Goal: Book appointment/travel/reservation

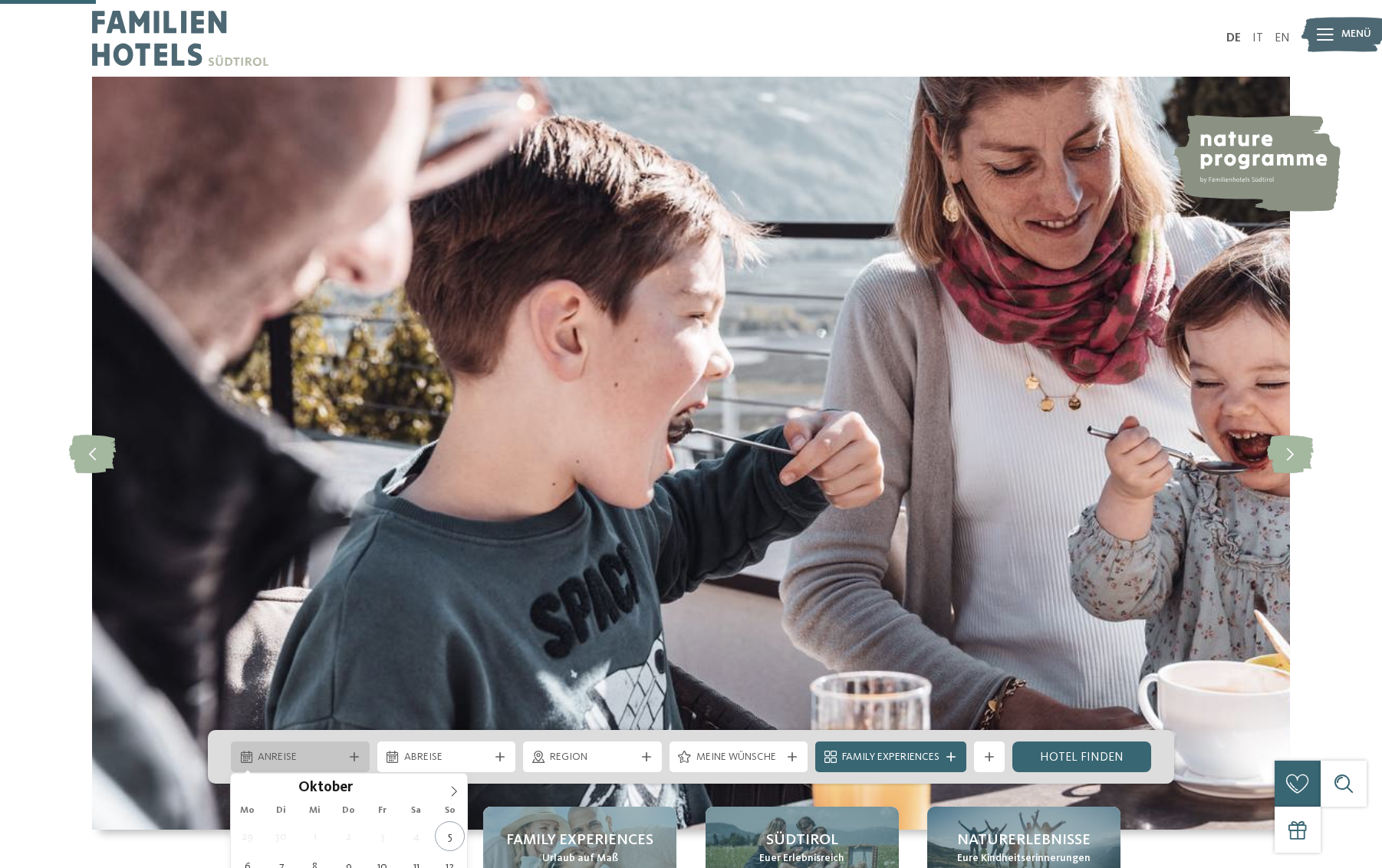
scroll to position [463, 0]
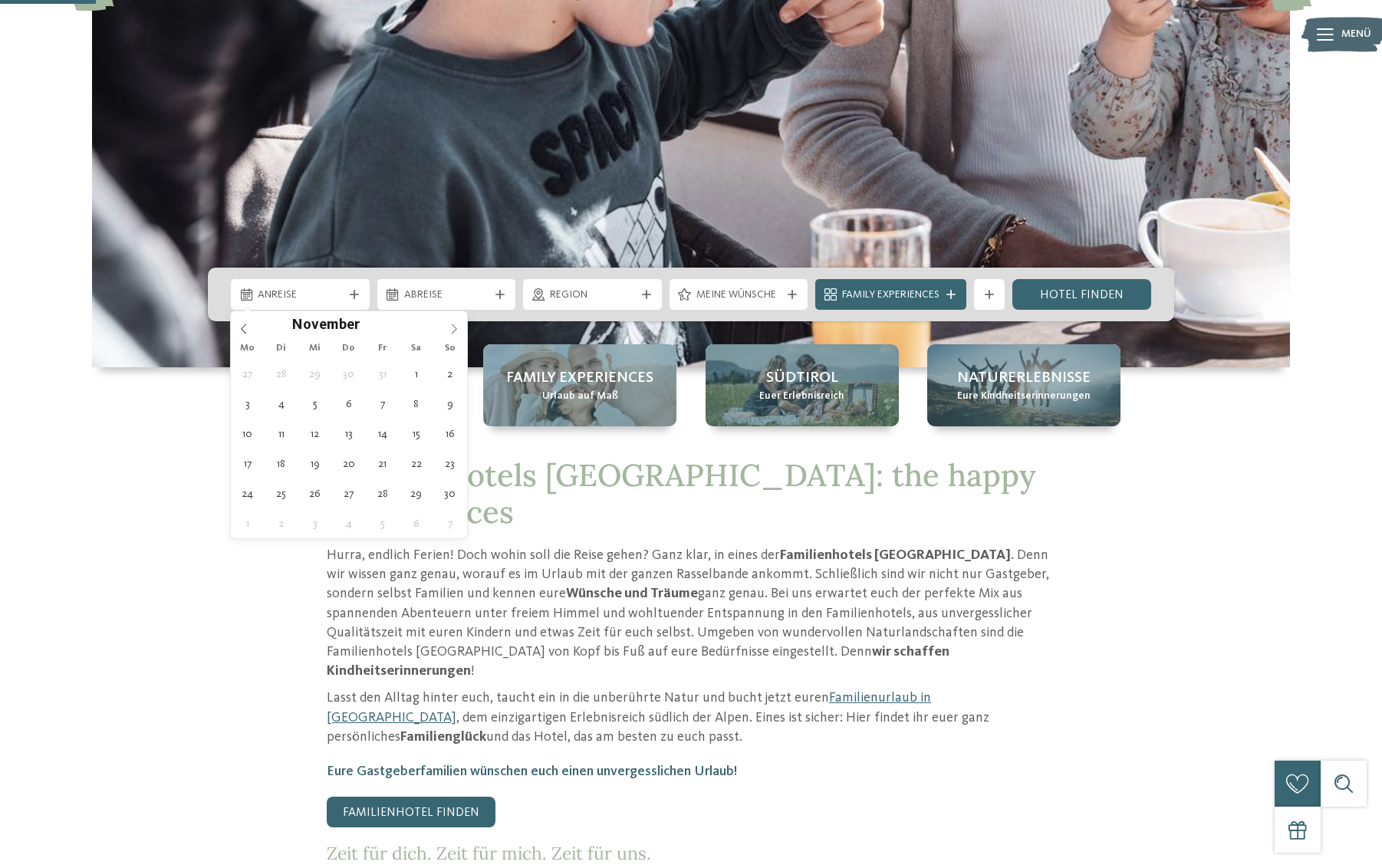
click at [455, 327] on icon at bounding box center [454, 328] width 10 height 10
type input "****"
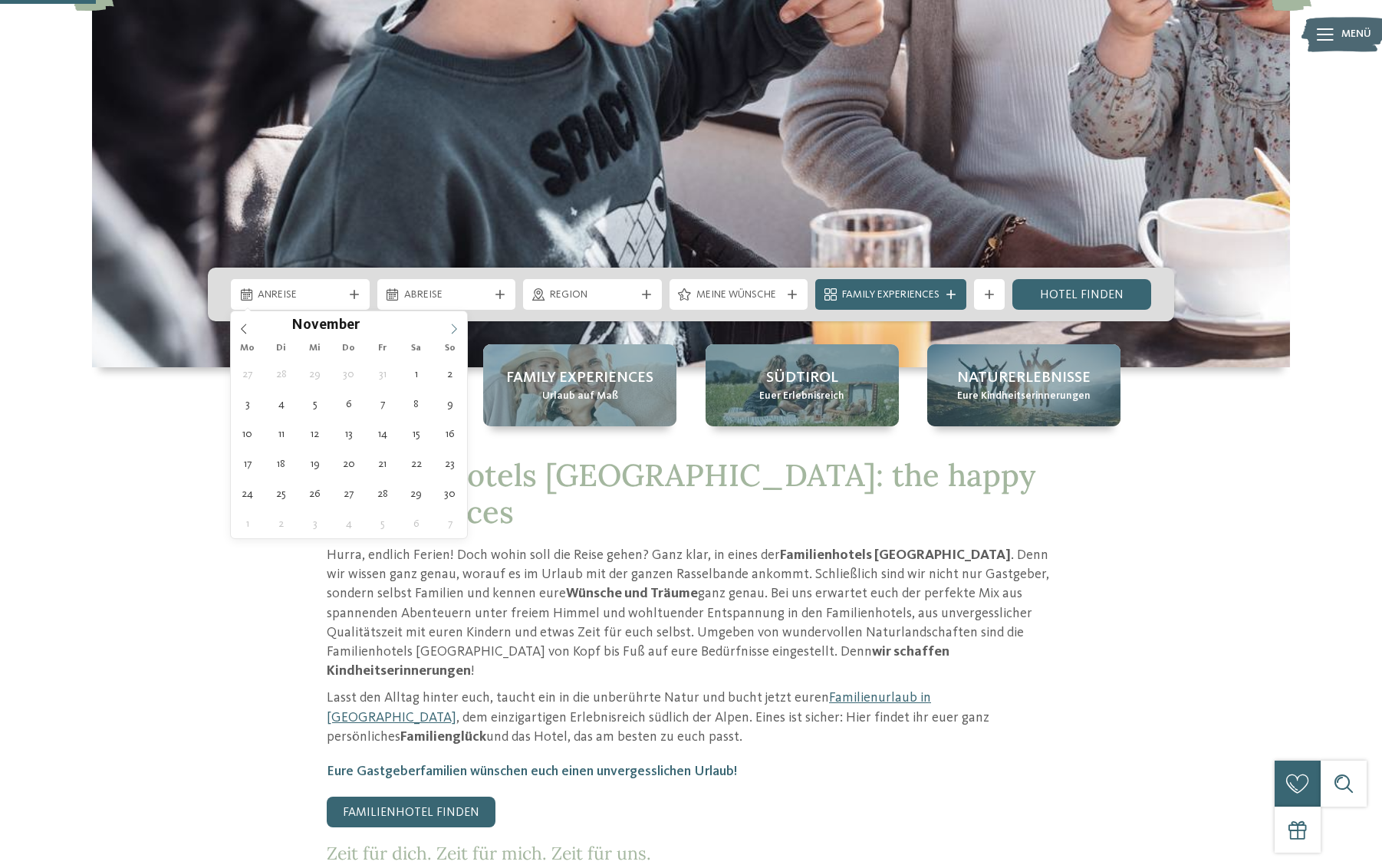
click at [455, 327] on icon at bounding box center [454, 328] width 10 height 10
click at [455, 327] on icon at bounding box center [454, 328] width 10 height 10
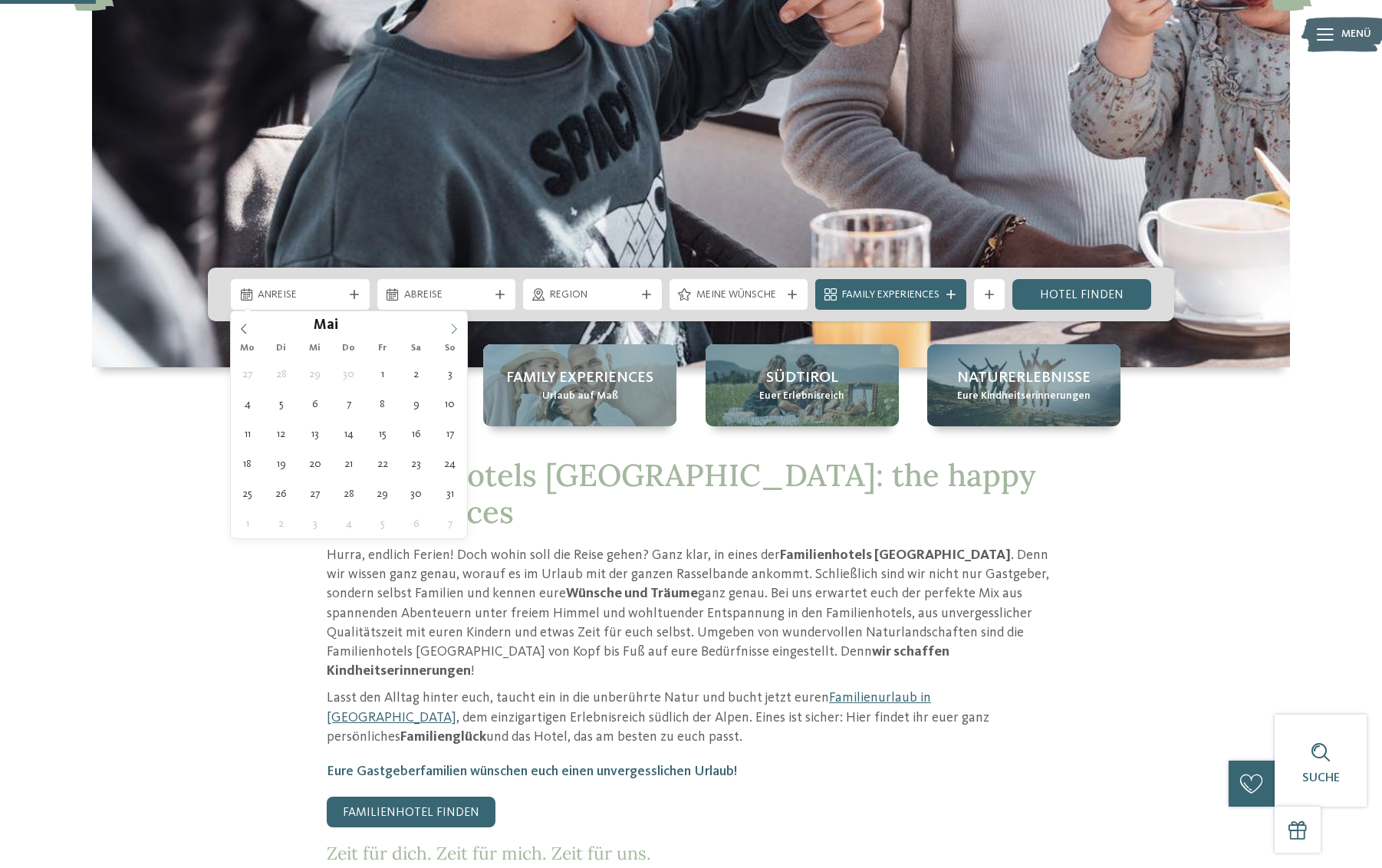
click at [455, 327] on icon at bounding box center [454, 328] width 10 height 10
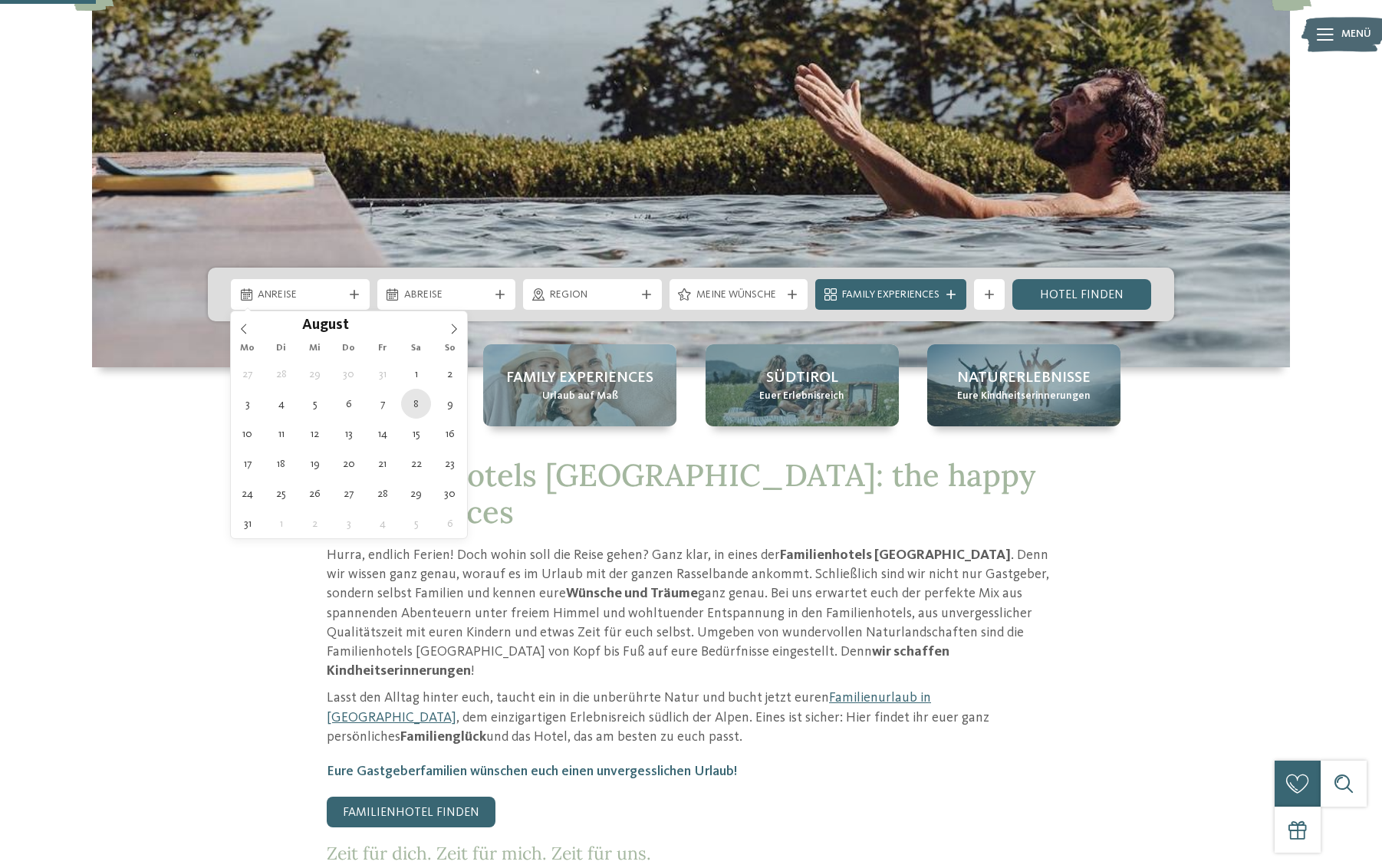
type div "[DATE]"
type input "****"
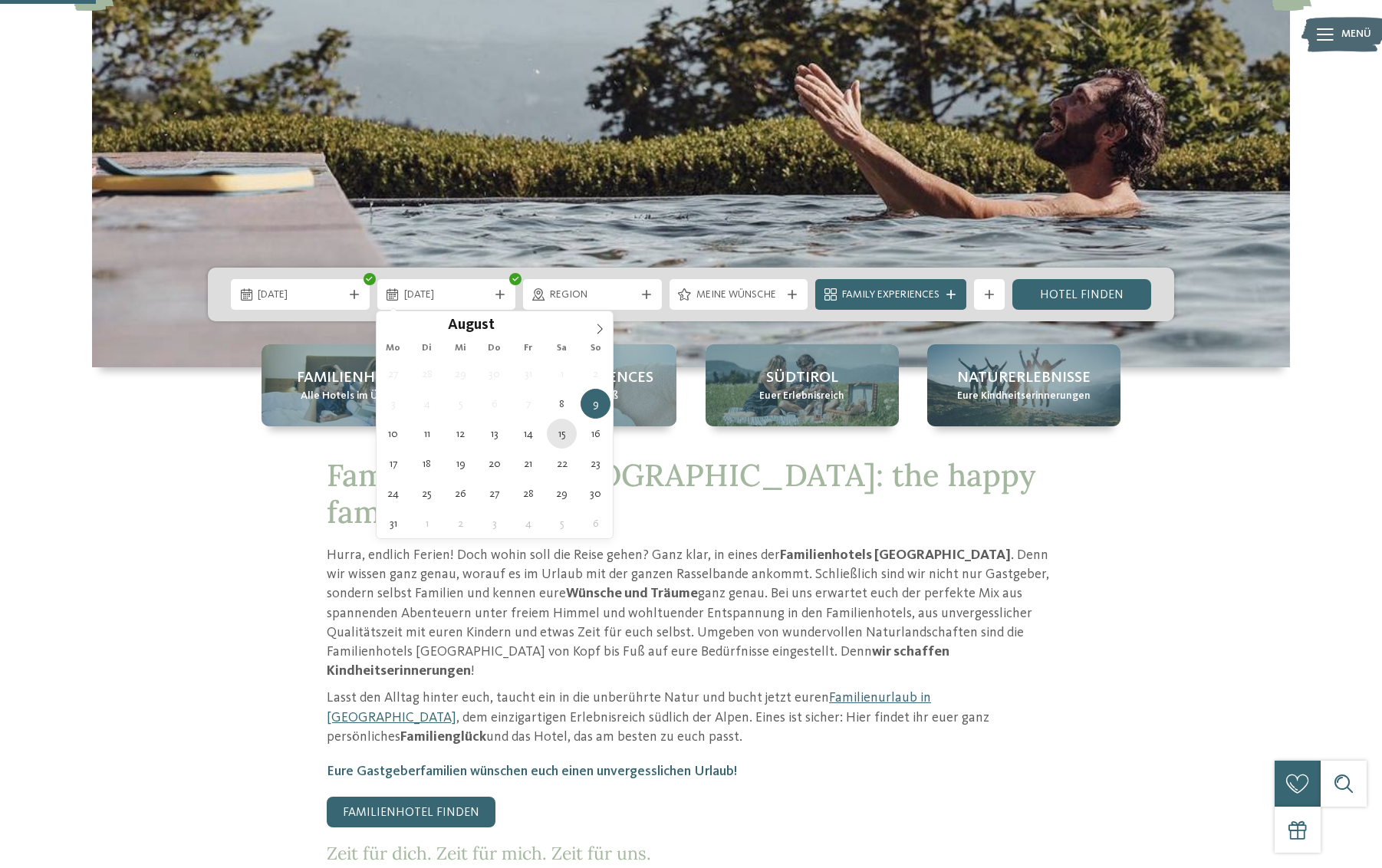
type div "[DATE]"
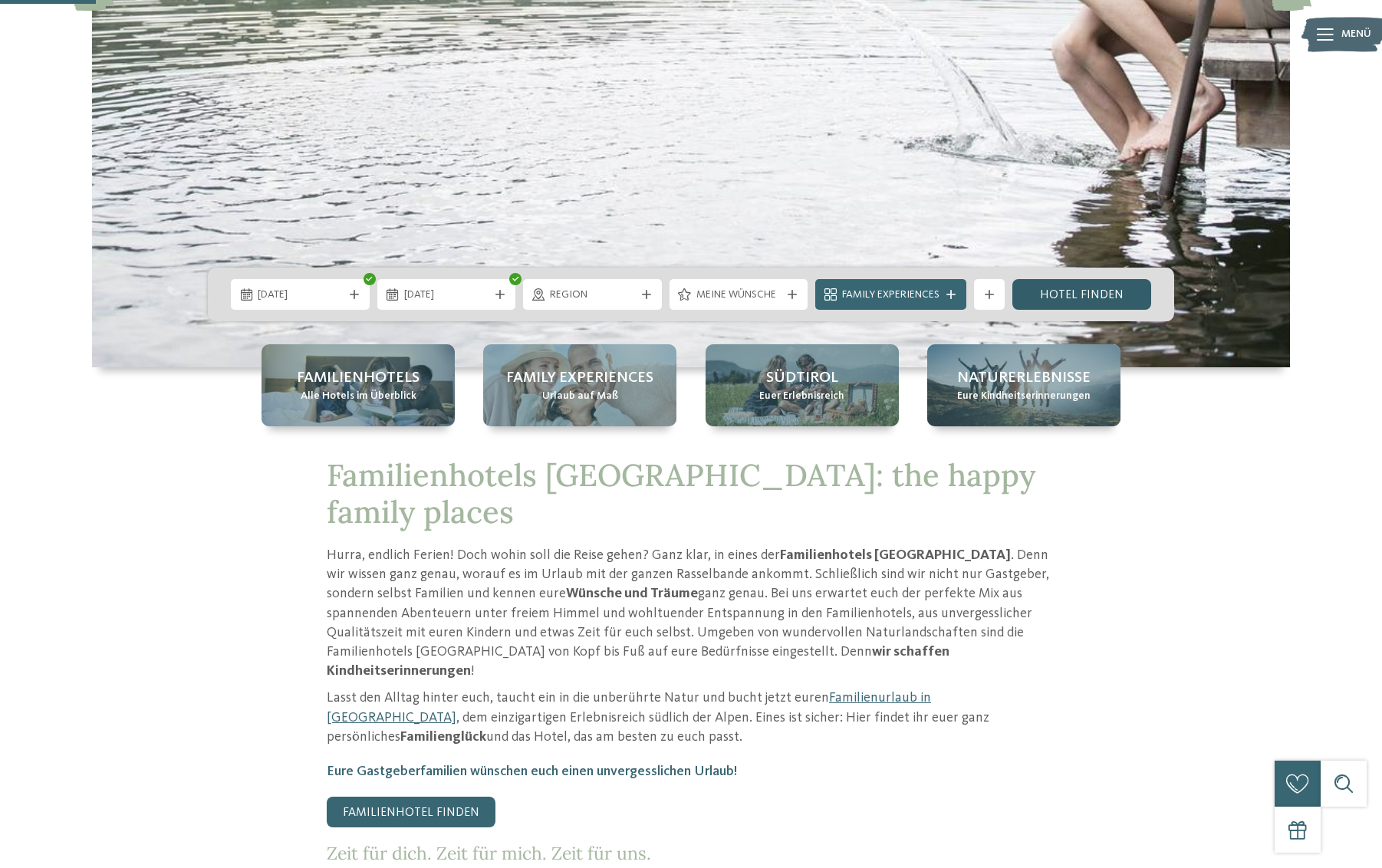
click at [1057, 300] on link "Hotel finden" at bounding box center [1082, 295] width 139 height 31
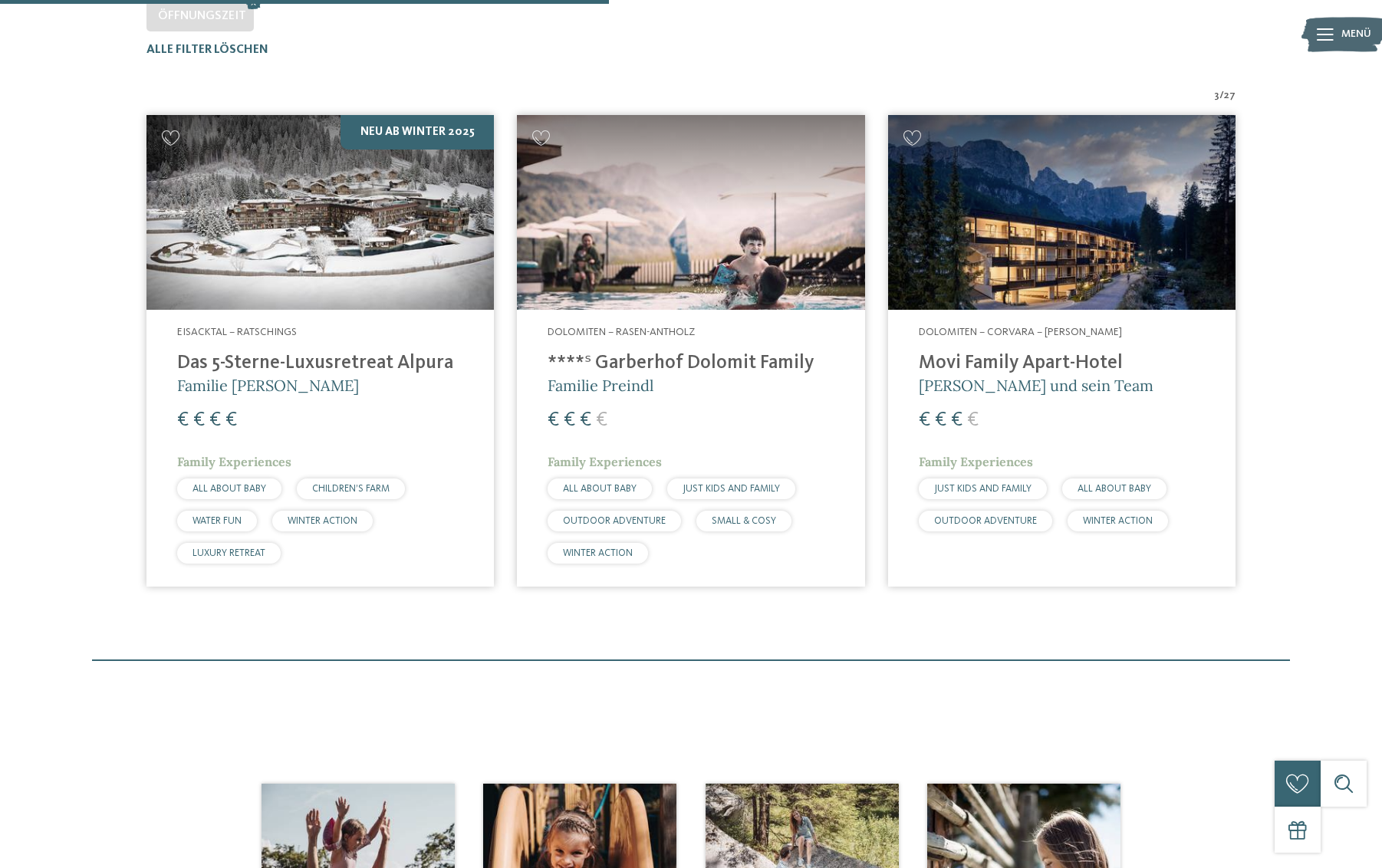
scroll to position [481, 0]
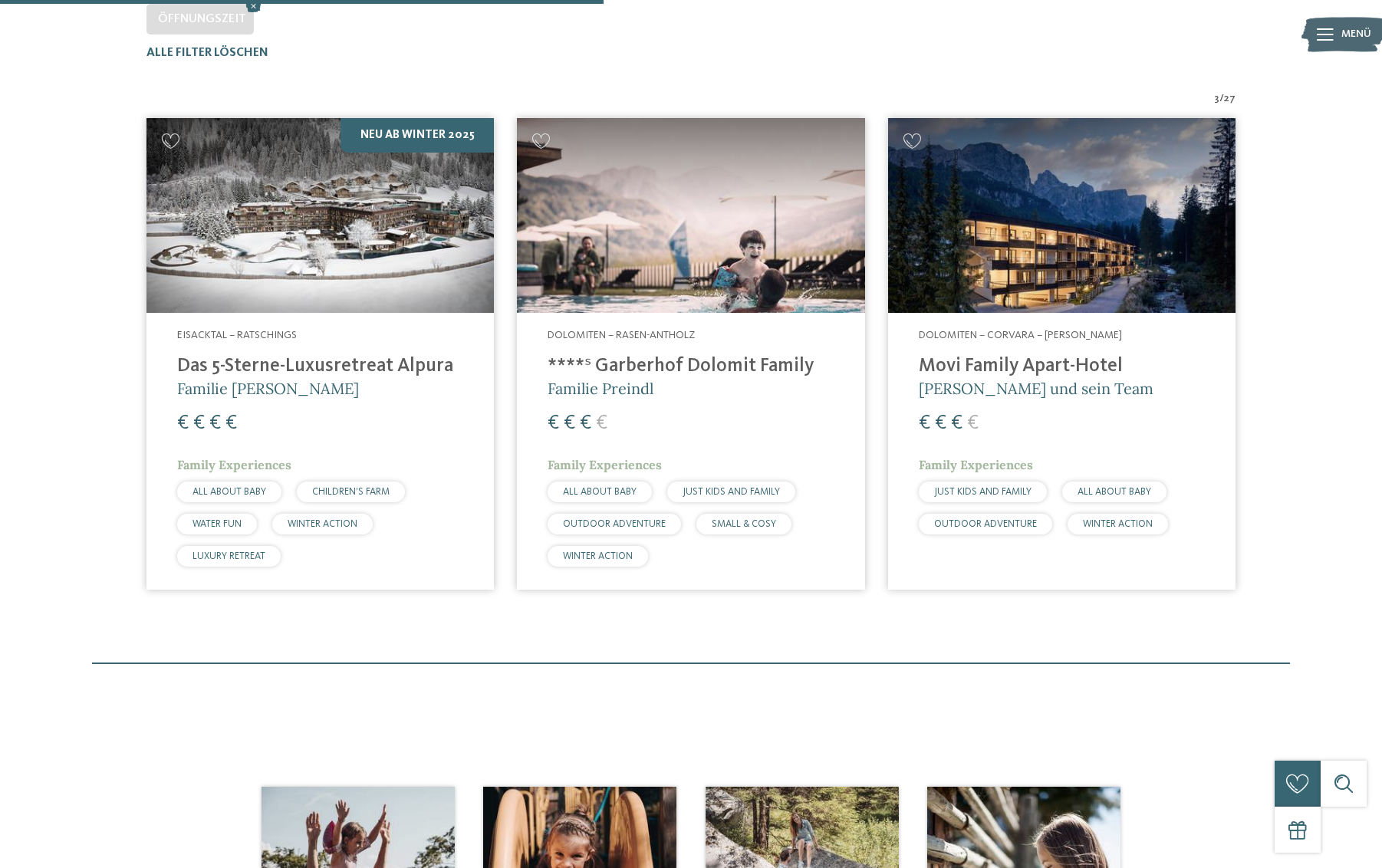
click at [1091, 281] on img at bounding box center [1062, 216] width 348 height 196
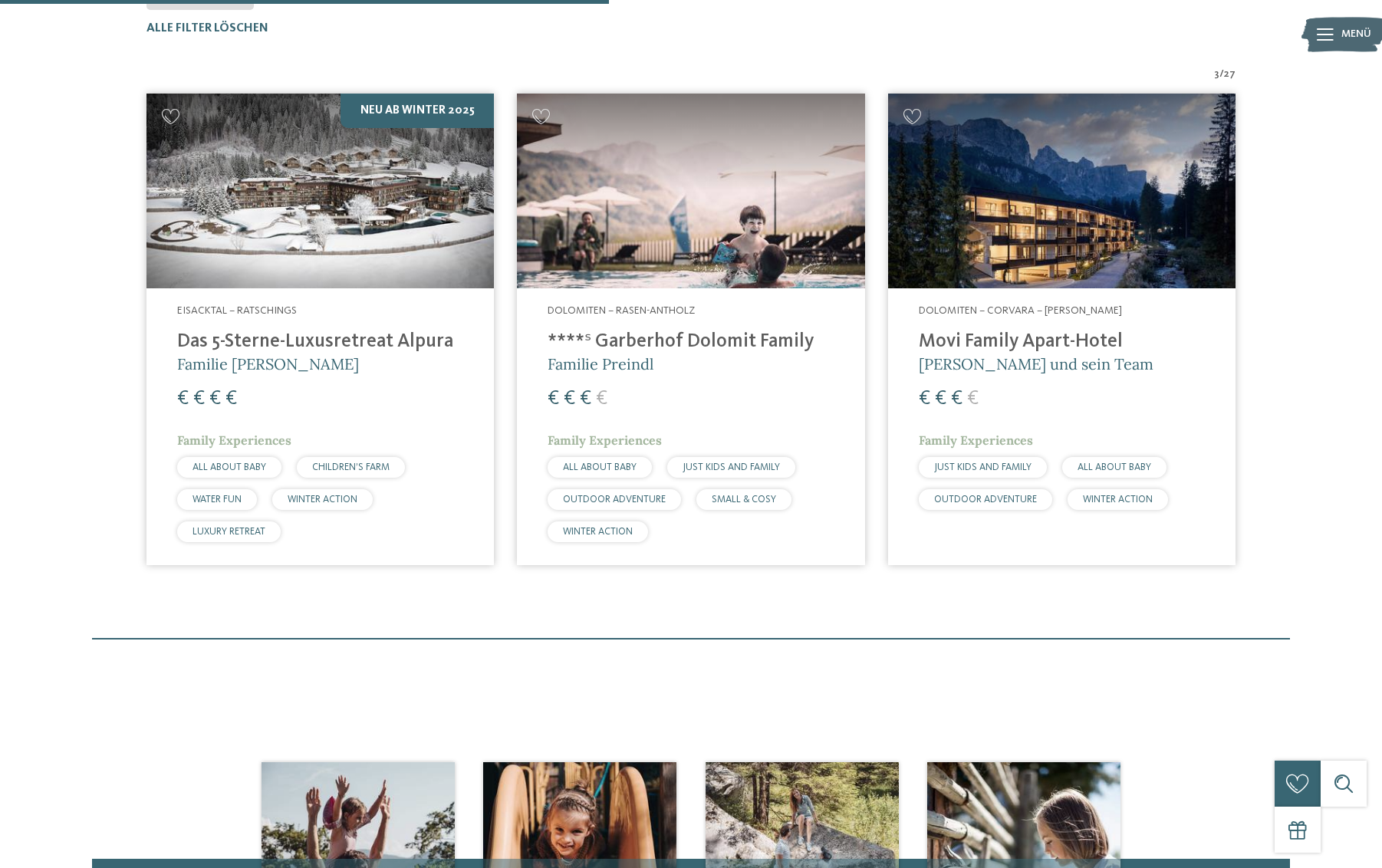
scroll to position [438, 0]
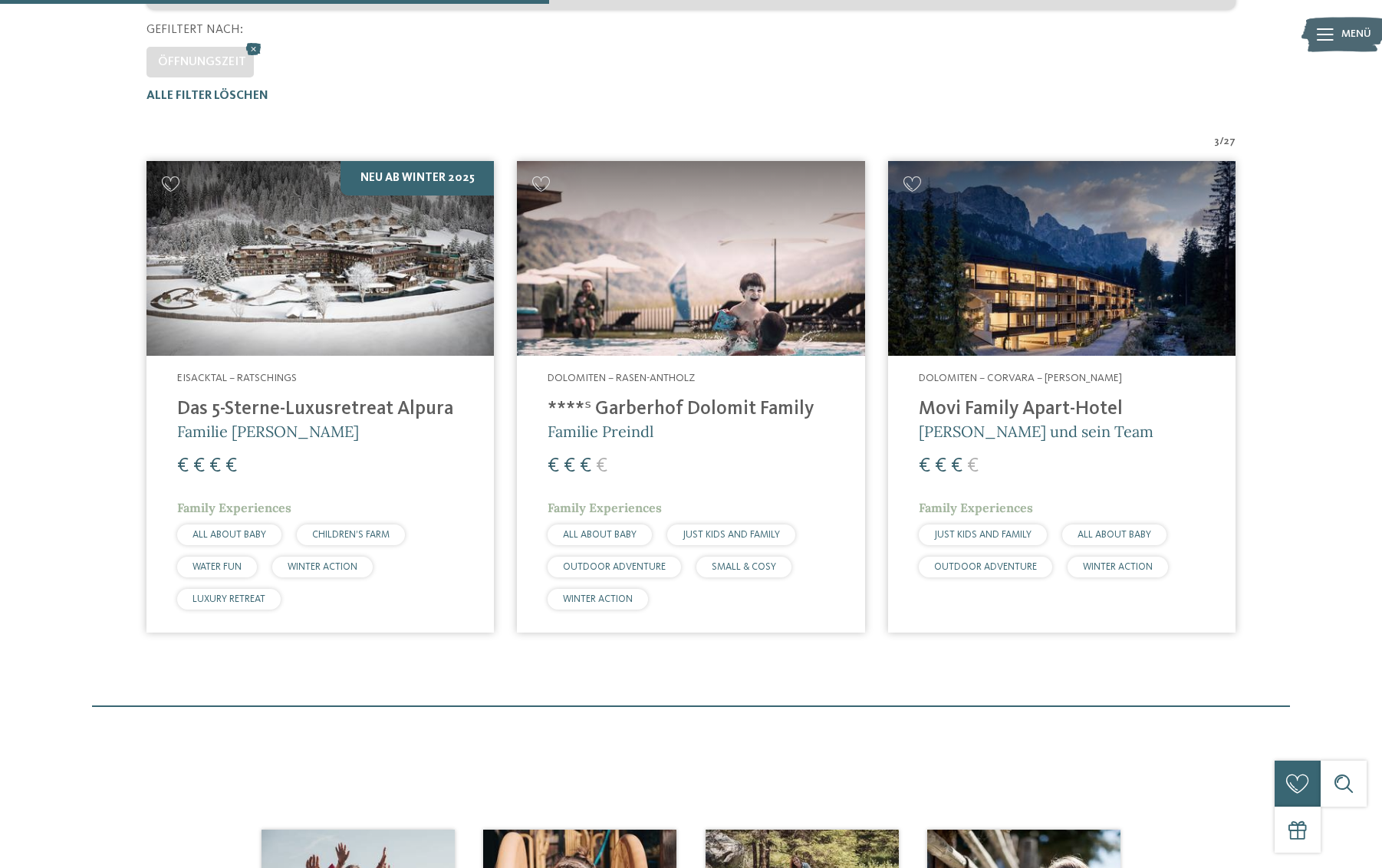
drag, startPoint x: 1269, startPoint y: 300, endPoint x: 1258, endPoint y: 287, distance: 17.0
click at [1269, 300] on div "3 / 27 Neu ab Winter 2025 Eisacktal – [GEOGRAPHIC_DATA] Das 5-Sterne-Luxusretre…" at bounding box center [691, 389] width 1274 height 510
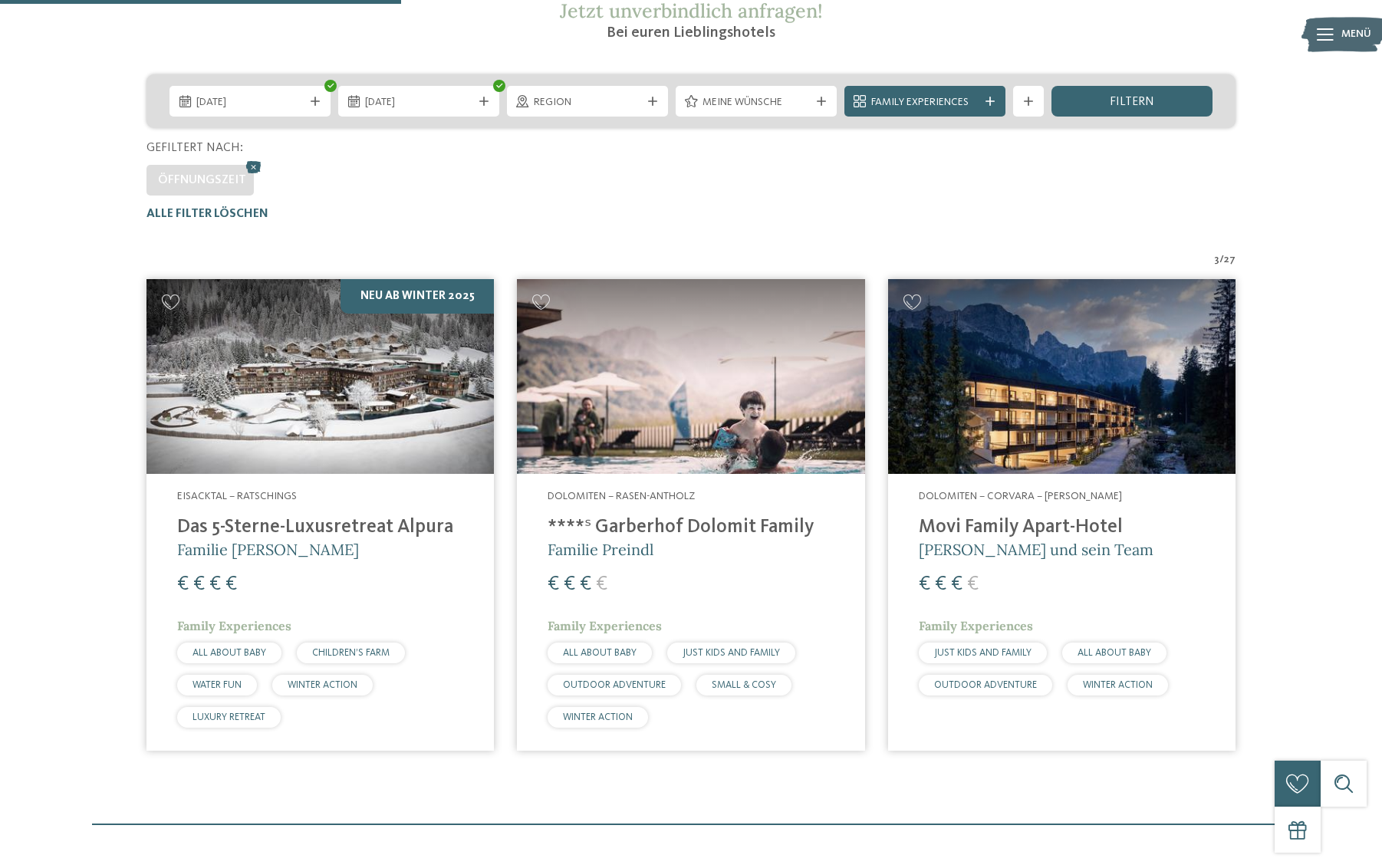
scroll to position [321, 0]
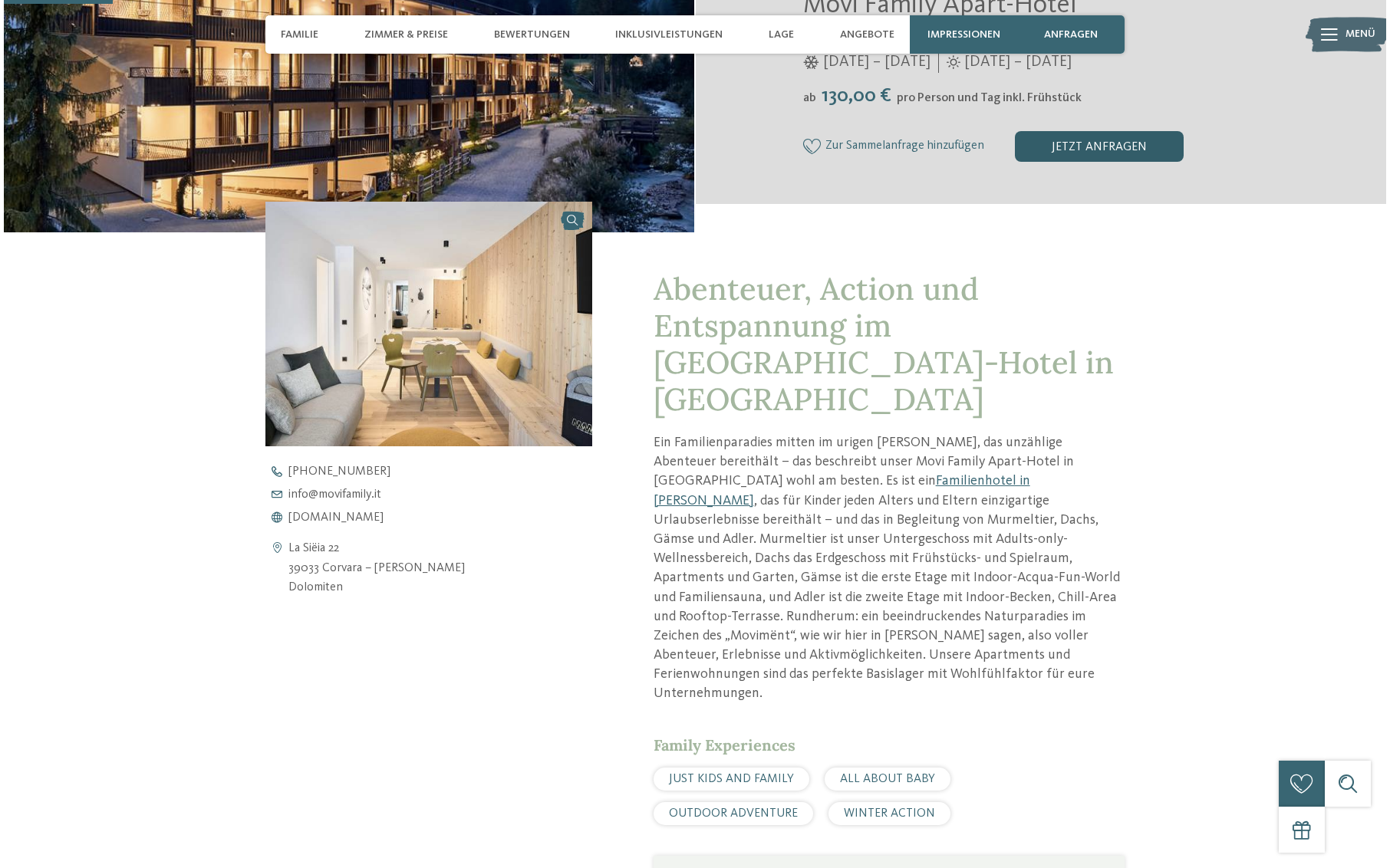
scroll to position [421, 0]
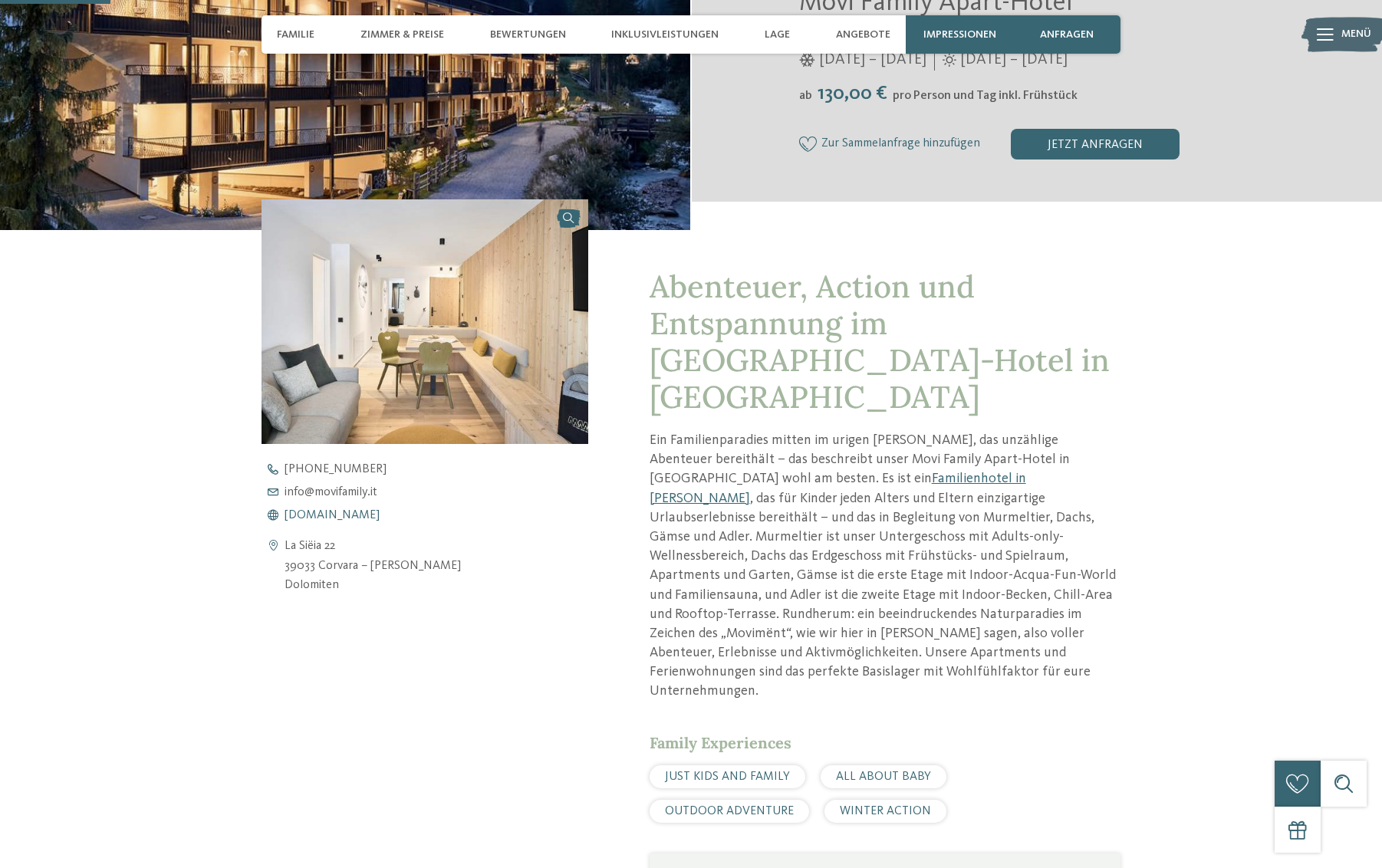
click at [341, 511] on span "[DOMAIN_NAME]" at bounding box center [332, 515] width 95 height 12
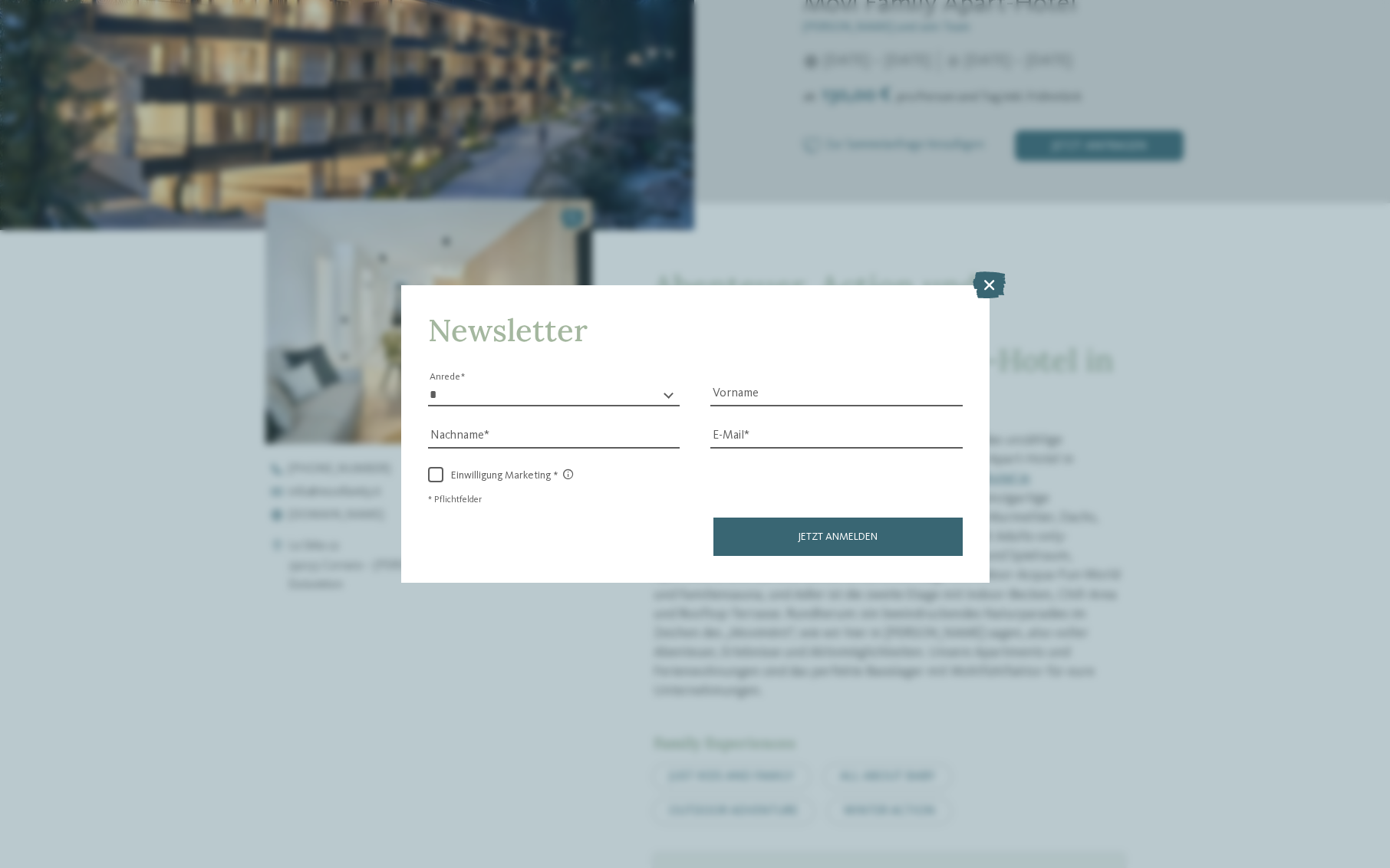
scroll to position [0, 0]
